Goal: Task Accomplishment & Management: Manage account settings

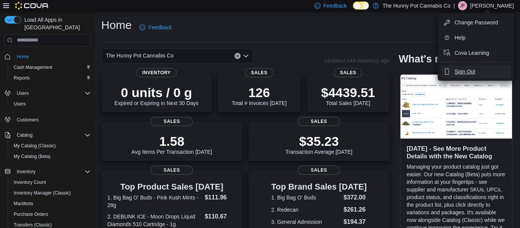
click at [471, 69] on span "Sign Out" at bounding box center [465, 72] width 21 height 8
